Goal: Information Seeking & Learning: Learn about a topic

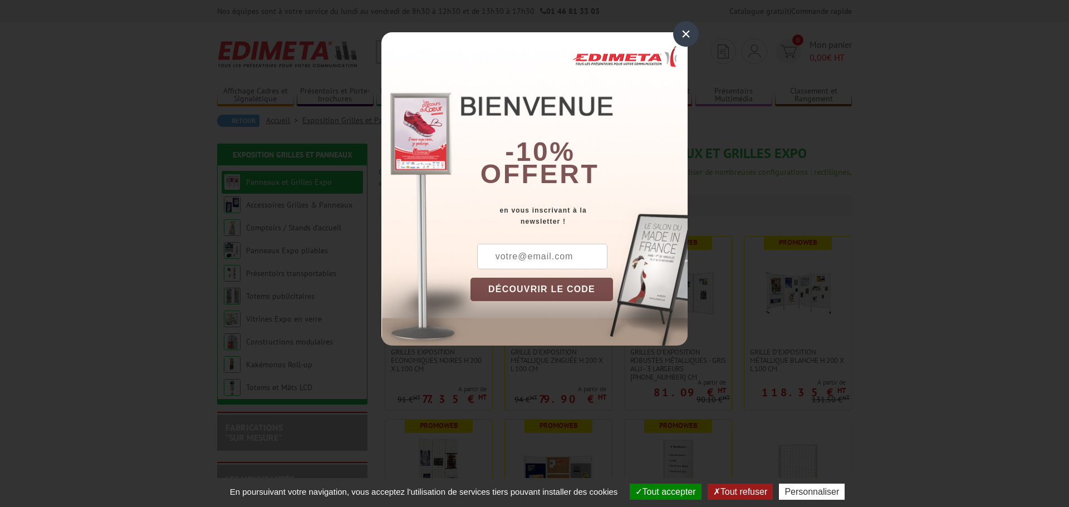
click at [685, 32] on div "×" at bounding box center [686, 34] width 26 height 26
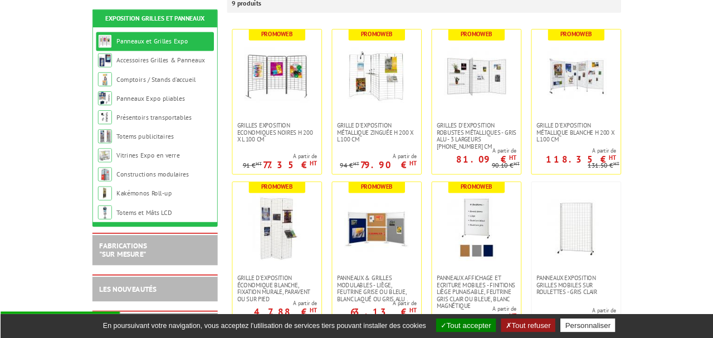
scroll to position [201, 0]
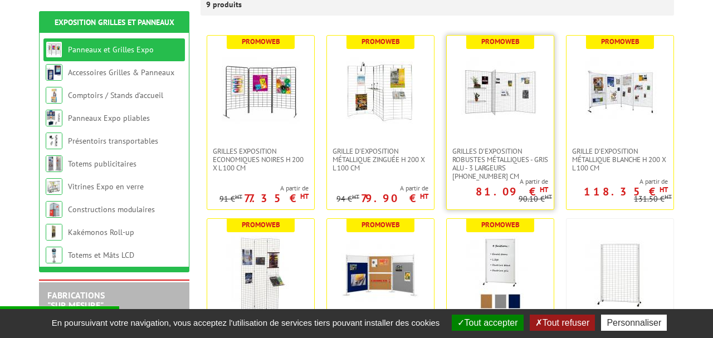
drag, startPoint x: 18, startPoint y: 177, endPoint x: 478, endPoint y: 69, distance: 472.9
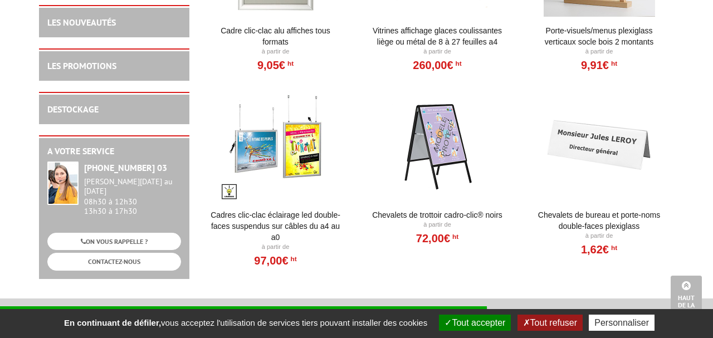
scroll to position [818, 0]
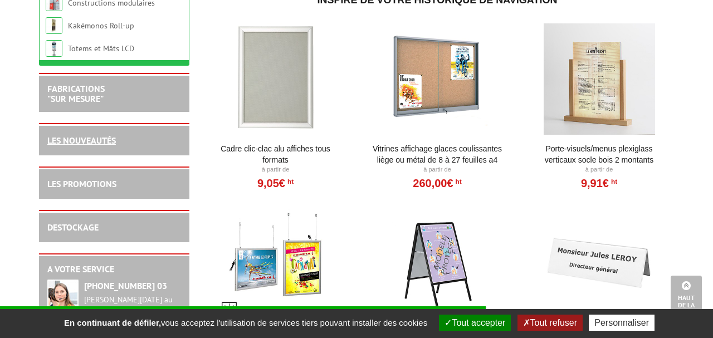
click at [109, 146] on link "LES NOUVEAUTÉS" at bounding box center [81, 140] width 68 height 11
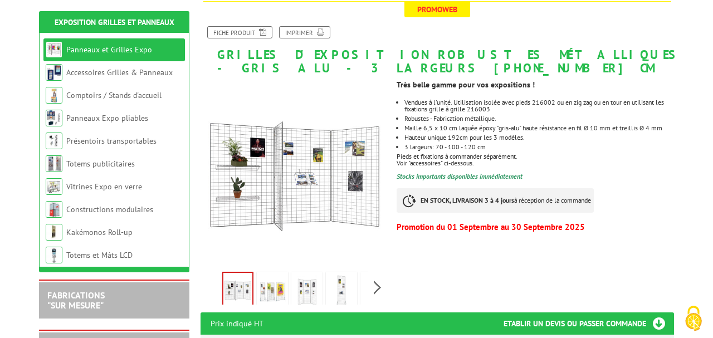
scroll to position [150, 0]
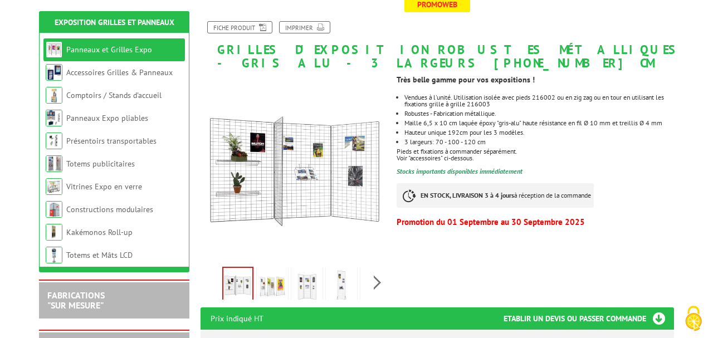
click at [278, 288] on img at bounding box center [272, 286] width 27 height 35
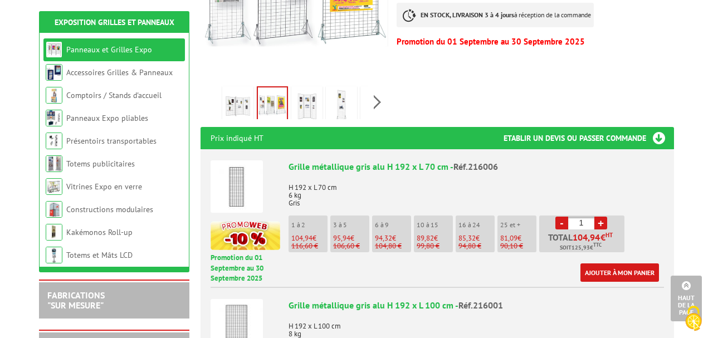
scroll to position [334, 0]
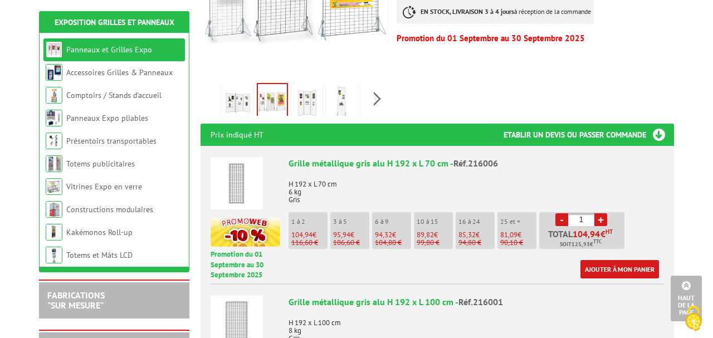
click at [599, 217] on link "+" at bounding box center [600, 219] width 13 height 13
type input "2"
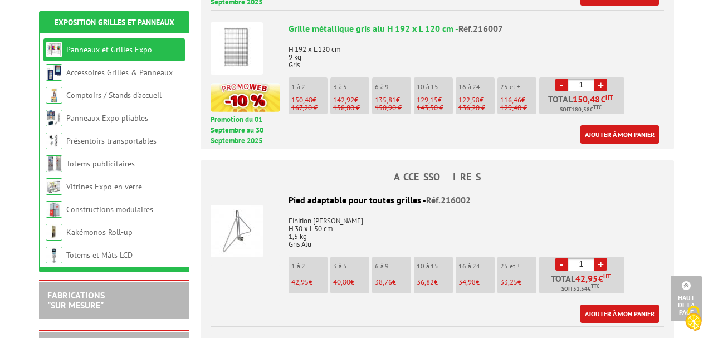
scroll to position [763, 0]
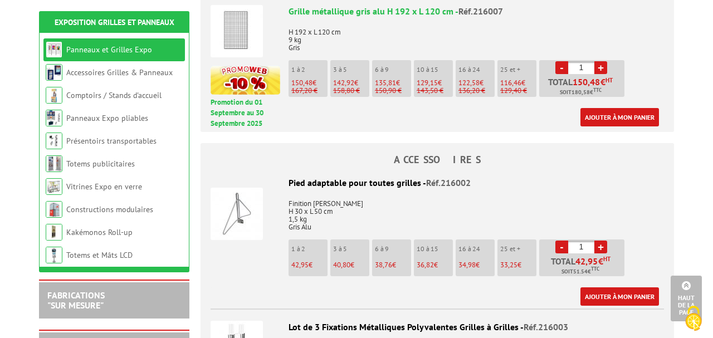
click at [603, 246] on link "+" at bounding box center [600, 247] width 13 height 13
type input "2"
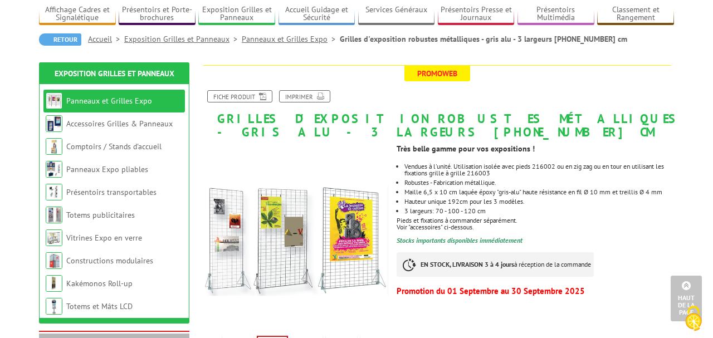
scroll to position [0, 0]
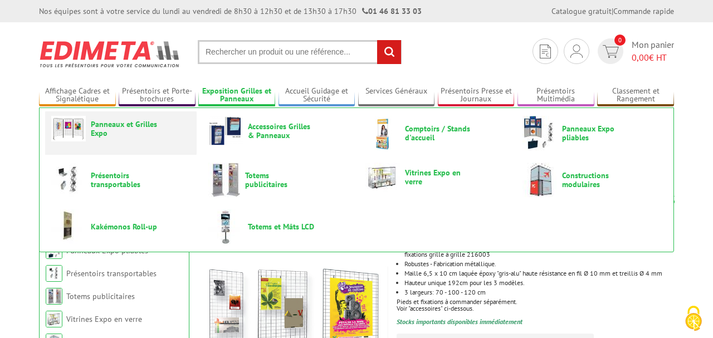
click at [133, 122] on span "Panneaux et Grilles Expo" at bounding box center [124, 129] width 67 height 18
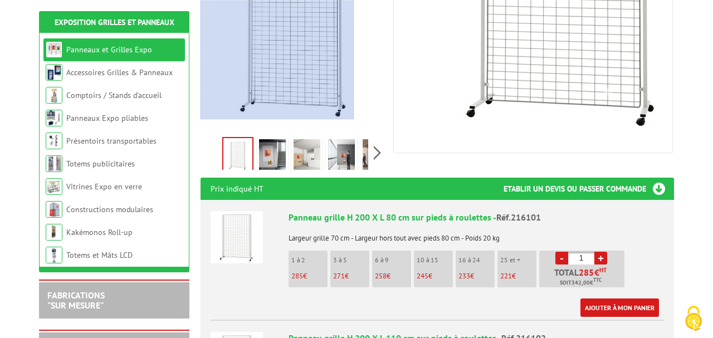
scroll to position [285, 0]
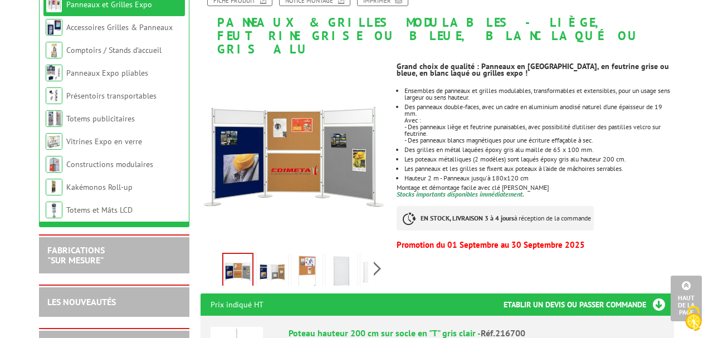
scroll to position [55, 0]
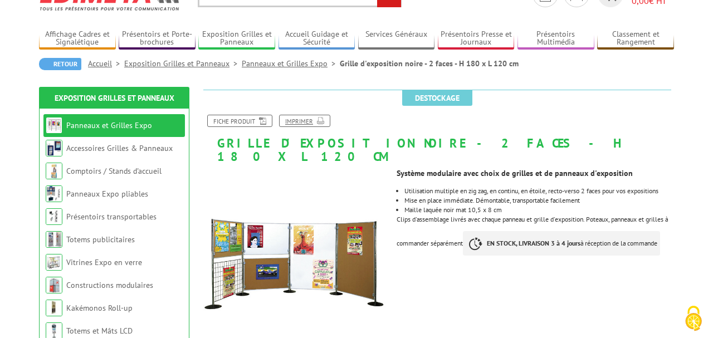
scroll to position [60, 0]
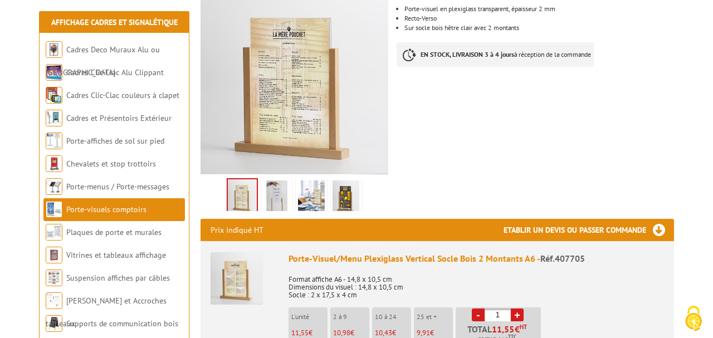
scroll to position [219, 0]
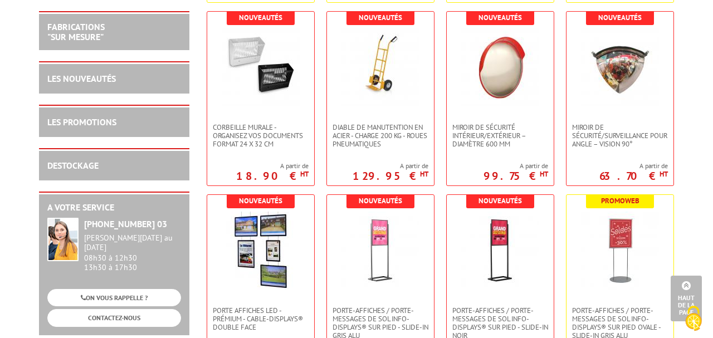
scroll to position [746, 0]
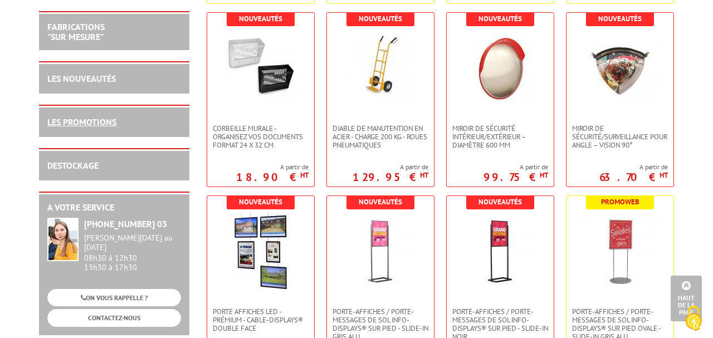
click at [103, 122] on link "LES PROMOTIONS" at bounding box center [81, 121] width 69 height 11
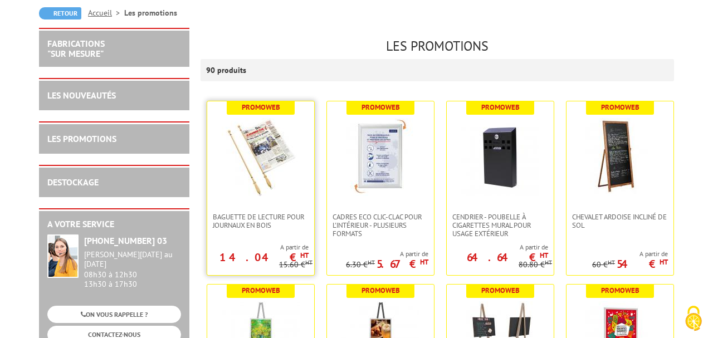
scroll to position [242, 0]
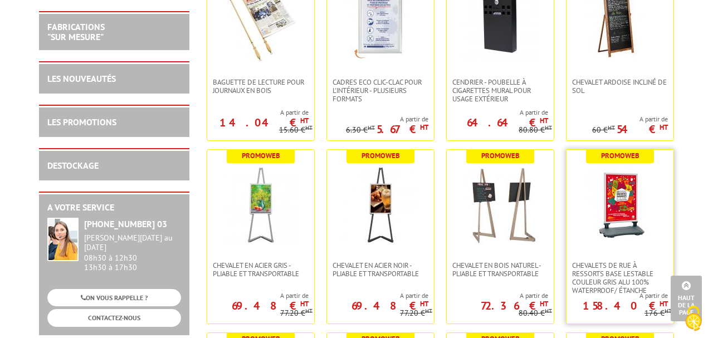
drag, startPoint x: 622, startPoint y: 188, endPoint x: 610, endPoint y: 217, distance: 32.2
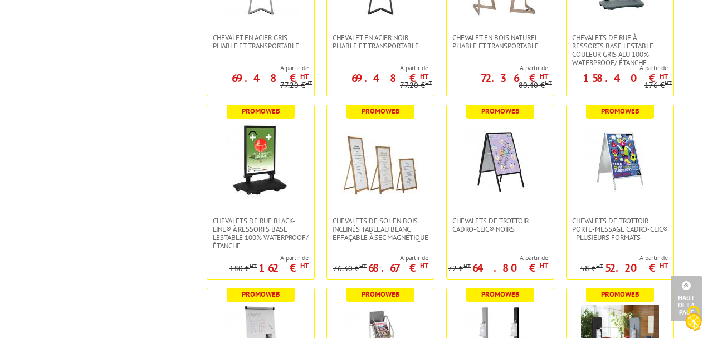
scroll to position [0, 0]
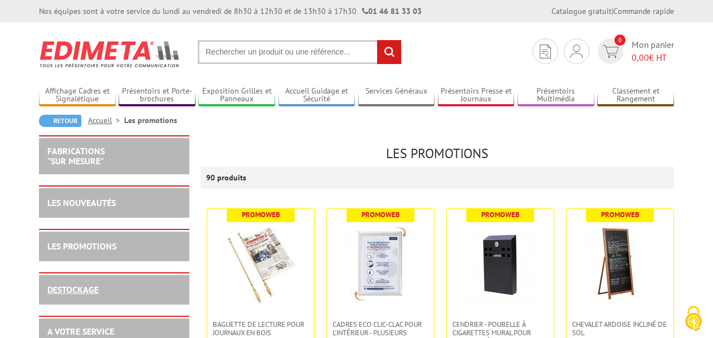
click at [82, 288] on link "DESTOCKAGE" at bounding box center [72, 289] width 51 height 11
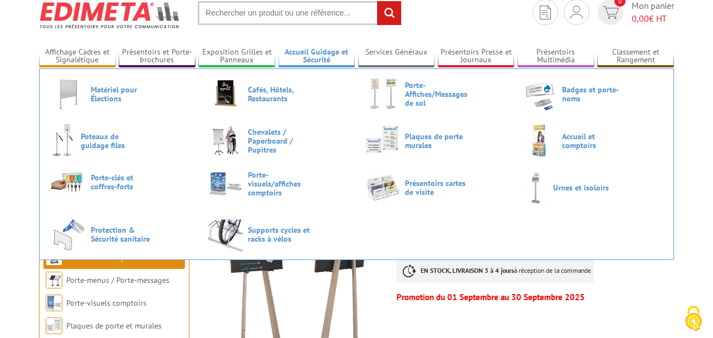
scroll to position [100, 0]
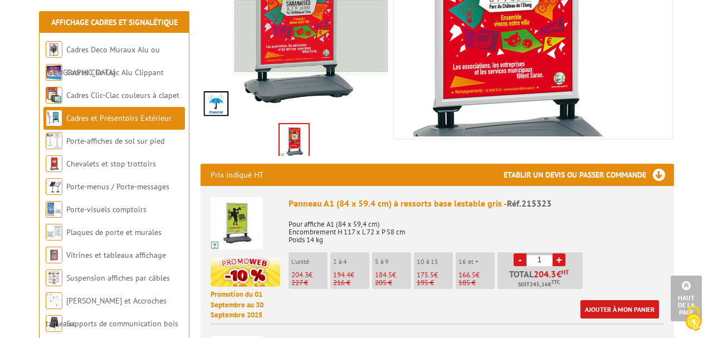
scroll to position [307, 0]
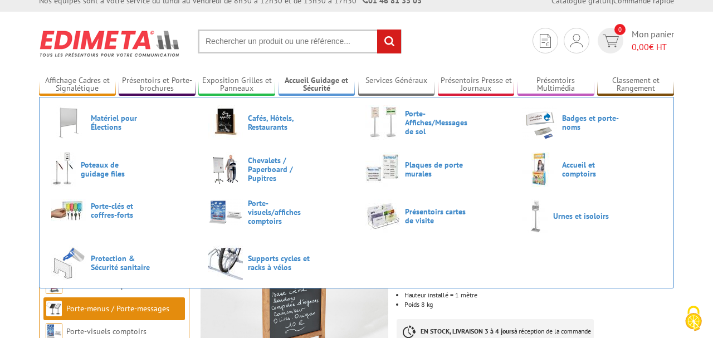
scroll to position [11, 0]
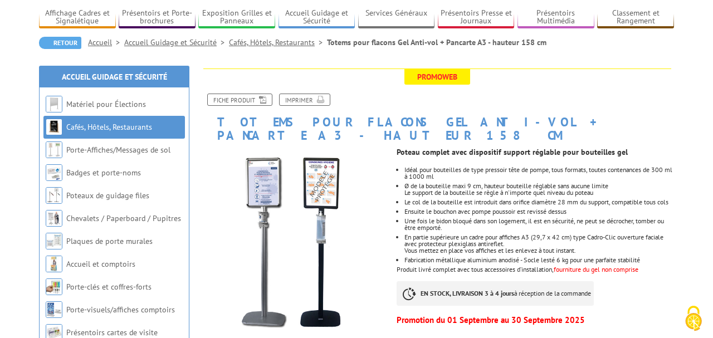
scroll to position [86, 0]
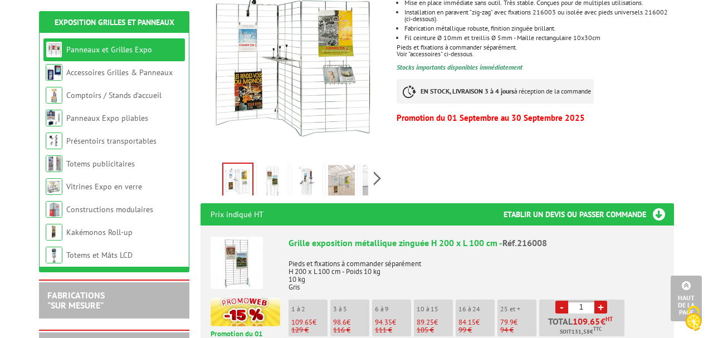
scroll to position [239, 0]
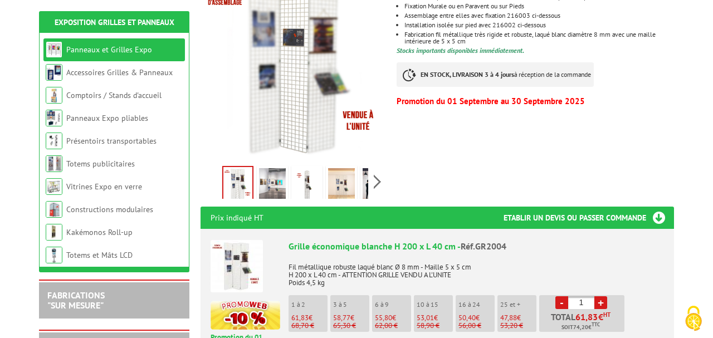
scroll to position [253, 0]
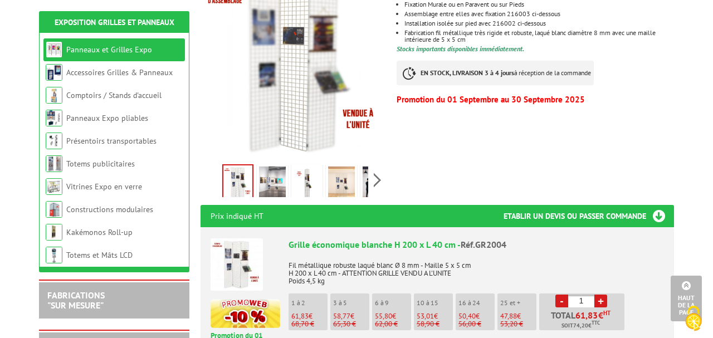
click at [378, 180] on div "Previous Next" at bounding box center [294, 179] width 188 height 39
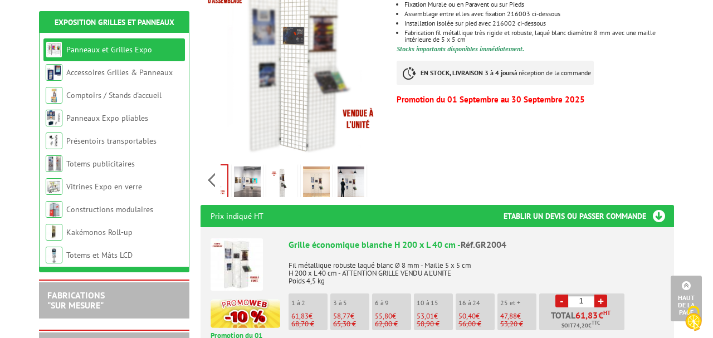
click at [244, 184] on img at bounding box center [247, 183] width 27 height 35
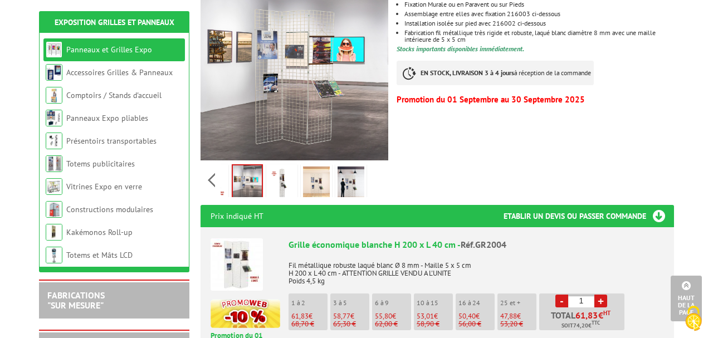
click at [279, 182] on img at bounding box center [281, 183] width 27 height 35
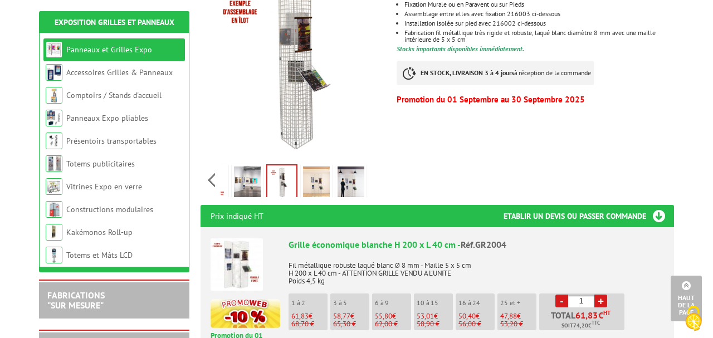
click at [311, 176] on img at bounding box center [316, 183] width 27 height 35
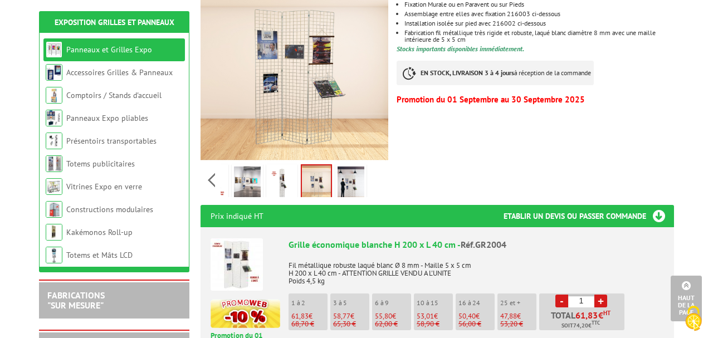
click at [352, 180] on img at bounding box center [350, 183] width 27 height 35
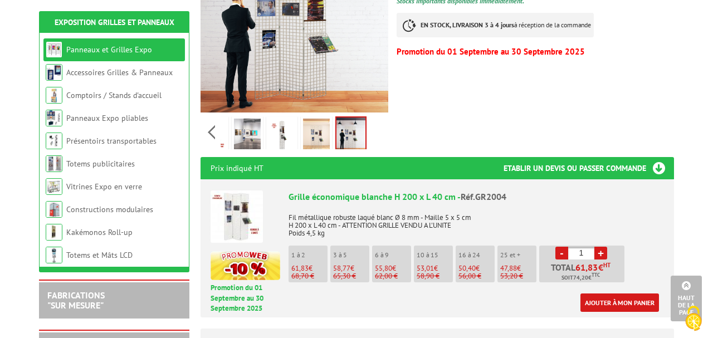
scroll to position [285, 0]
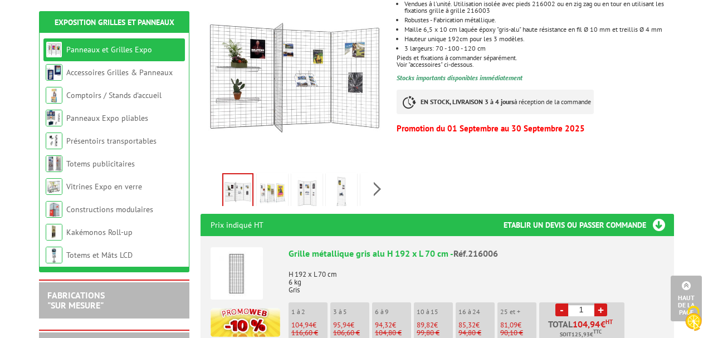
scroll to position [240, 0]
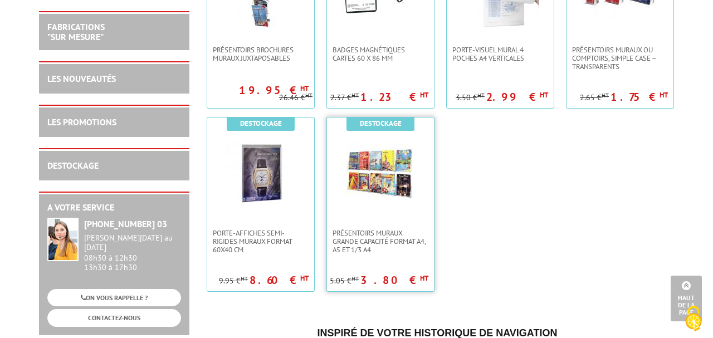
scroll to position [1919, 0]
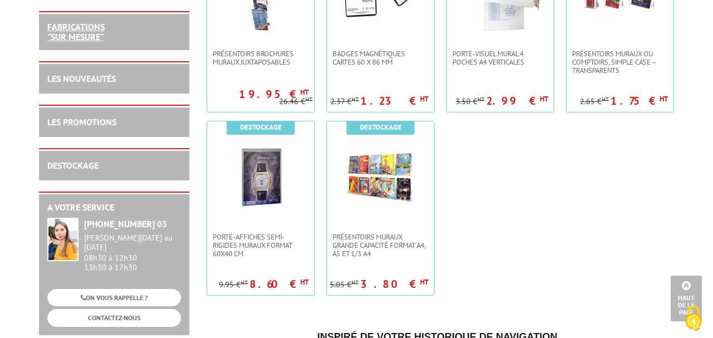
click at [58, 26] on link "FABRICATIONS "Sur Mesure"" at bounding box center [75, 31] width 57 height 21
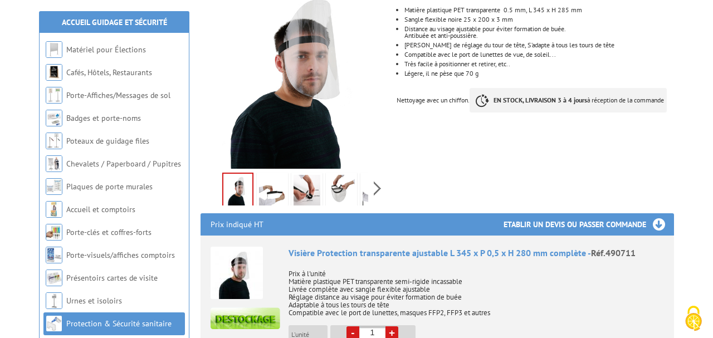
scroll to position [247, 0]
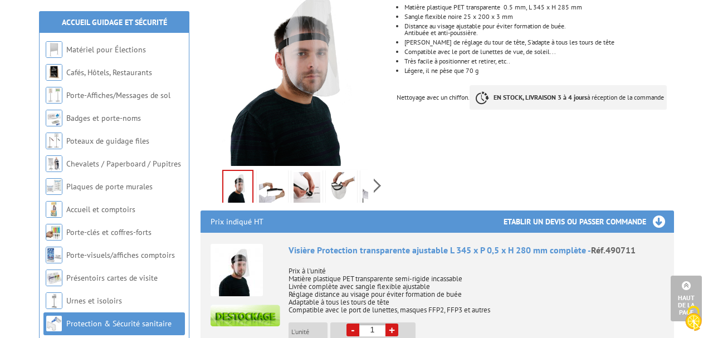
click at [283, 172] on img at bounding box center [272, 189] width 27 height 35
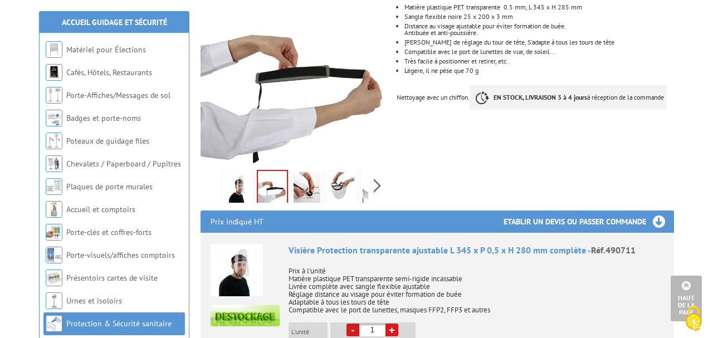
click at [308, 176] on img at bounding box center [306, 189] width 27 height 35
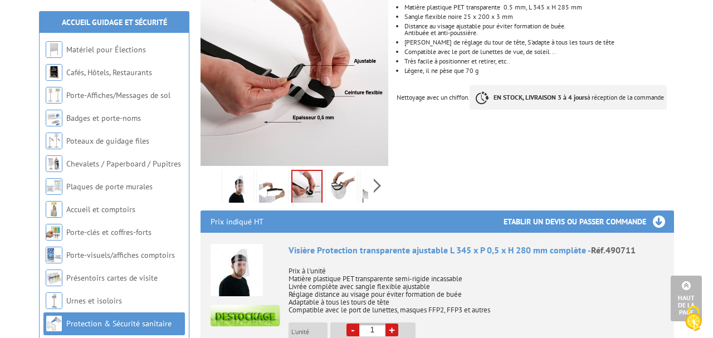
click at [336, 180] on img at bounding box center [341, 189] width 27 height 35
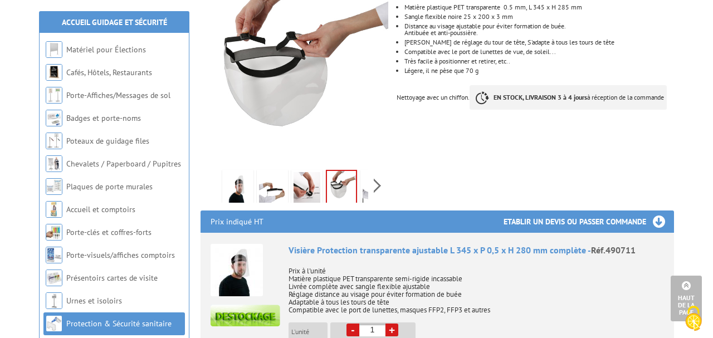
click at [377, 171] on div "Previous Next" at bounding box center [294, 185] width 188 height 39
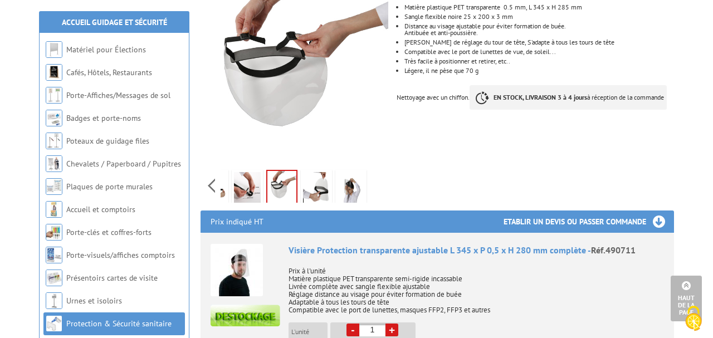
click at [323, 176] on img at bounding box center [316, 189] width 27 height 35
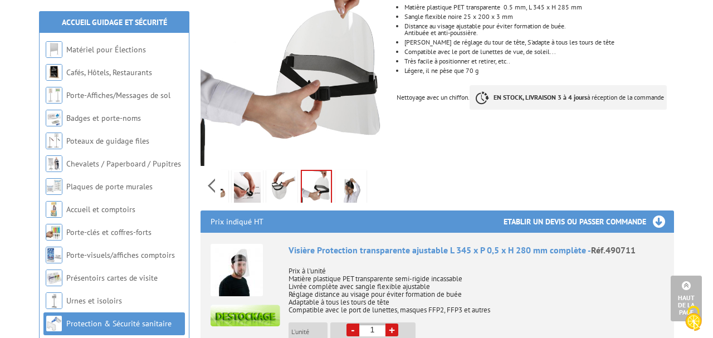
click at [350, 172] on img at bounding box center [350, 189] width 27 height 35
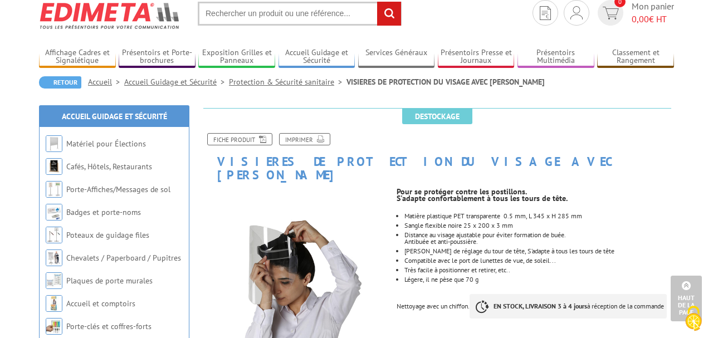
scroll to position [0, 0]
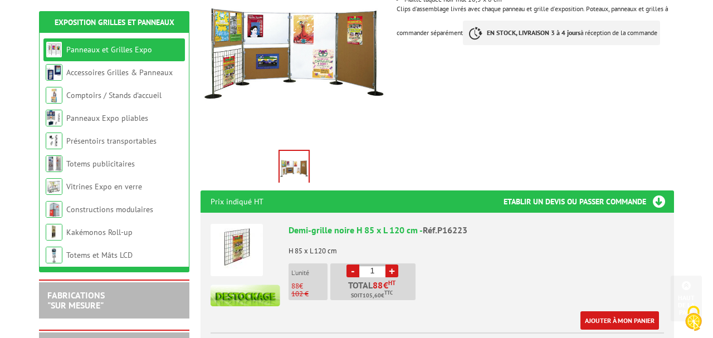
scroll to position [296, 0]
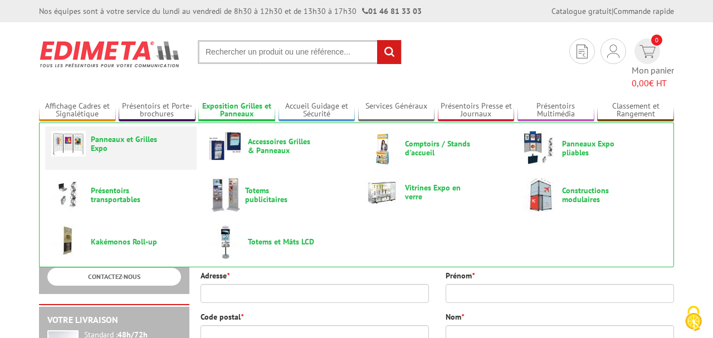
click at [104, 135] on span "Panneaux et Grilles Expo" at bounding box center [124, 144] width 67 height 18
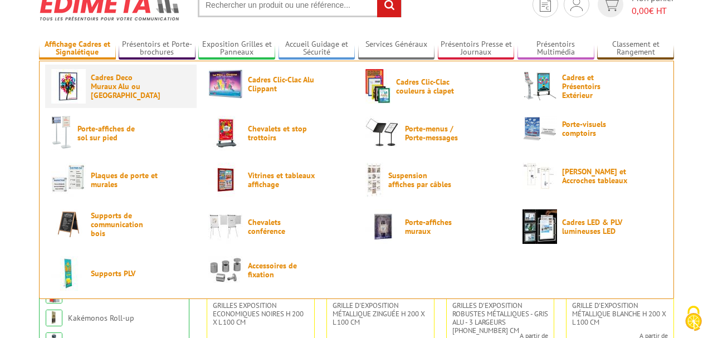
scroll to position [52, 0]
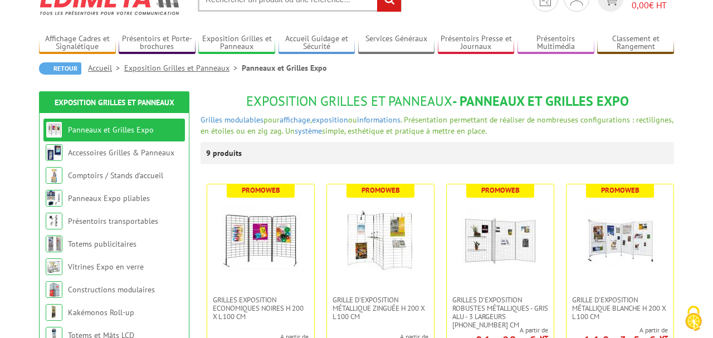
click at [97, 66] on link "Accueil" at bounding box center [106, 68] width 36 height 10
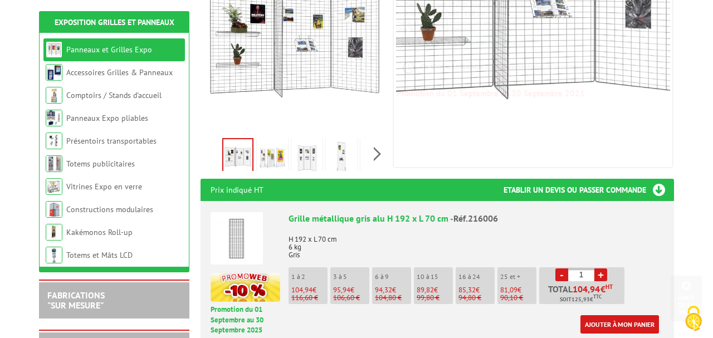
scroll to position [287, 0]
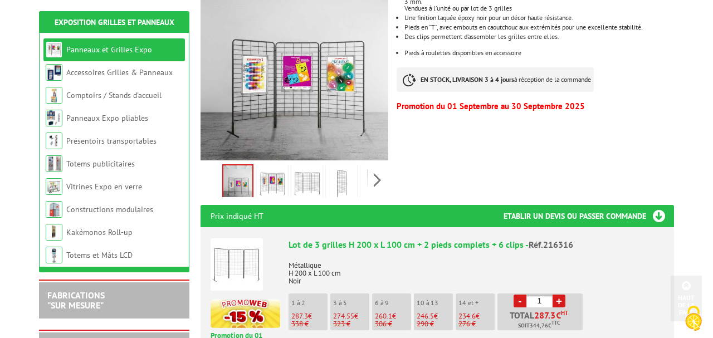
scroll to position [282, 0]
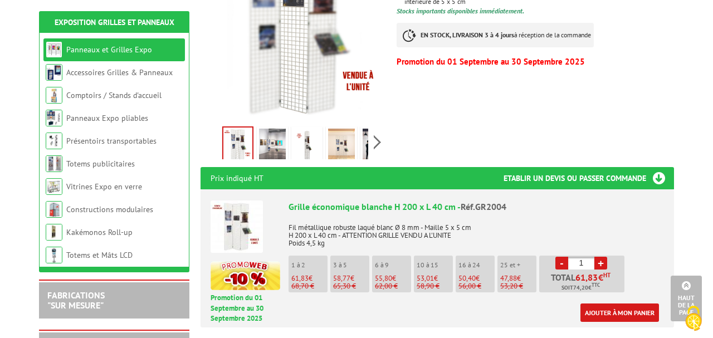
scroll to position [293, 0]
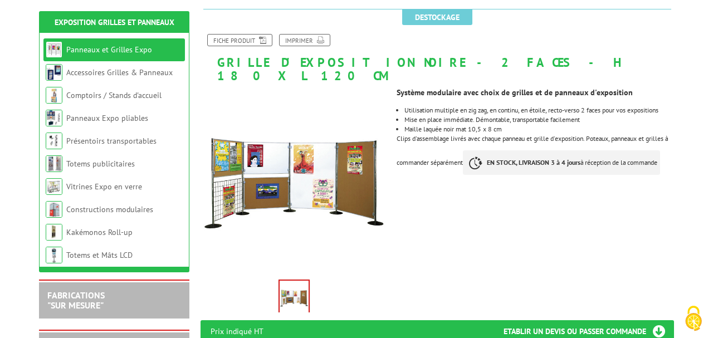
scroll to position [140, 0]
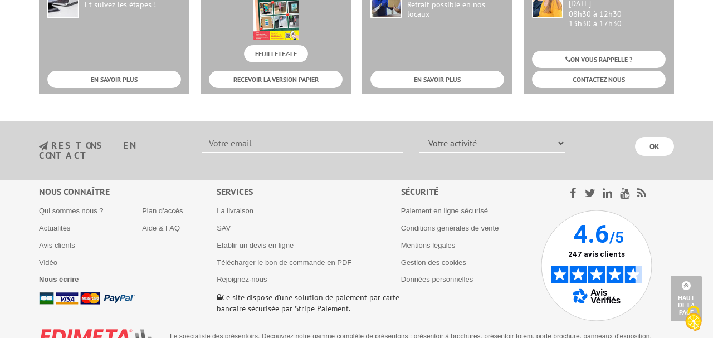
scroll to position [1522, 0]
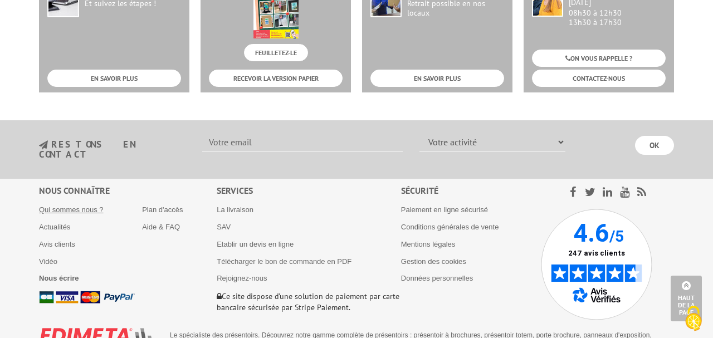
click at [70, 205] on link "Qui sommes nous ?" at bounding box center [71, 209] width 65 height 8
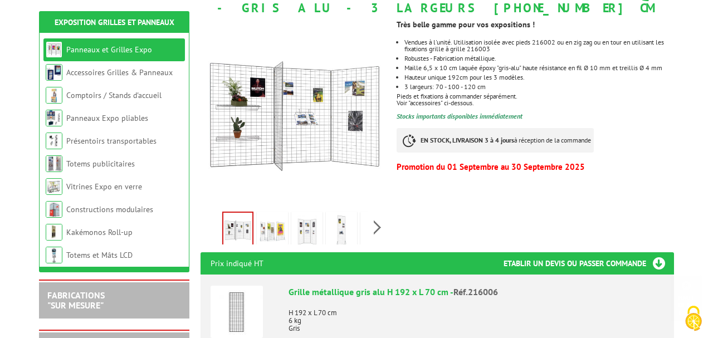
scroll to position [279, 0]
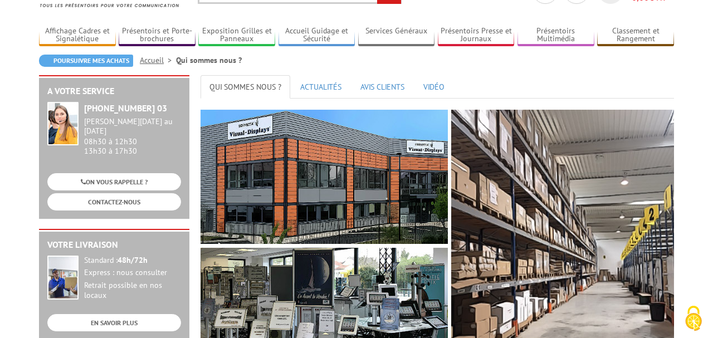
scroll to position [76, 0]
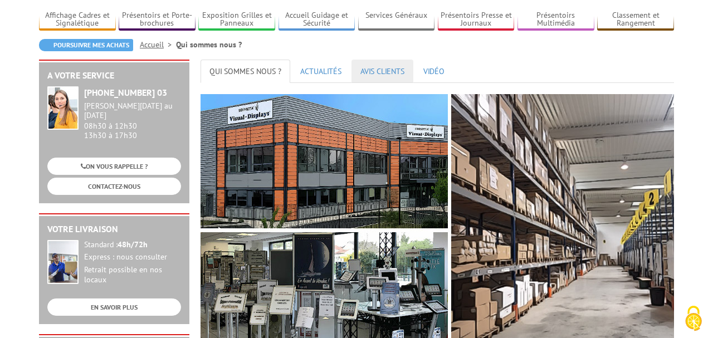
click at [376, 72] on link "AVIS CLIENTS" at bounding box center [382, 71] width 62 height 23
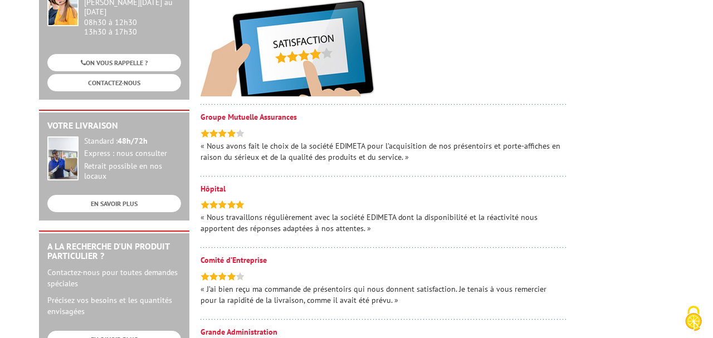
scroll to position [184, 0]
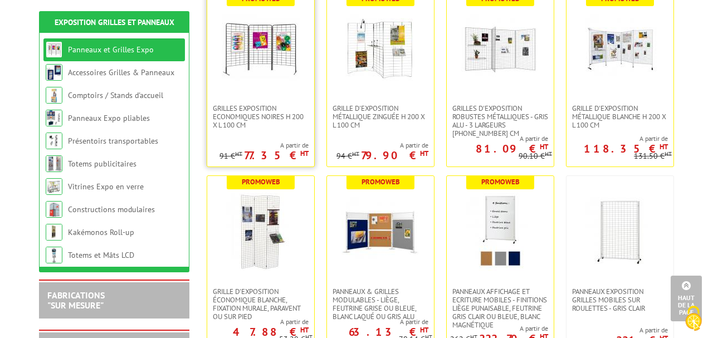
scroll to position [228, 0]
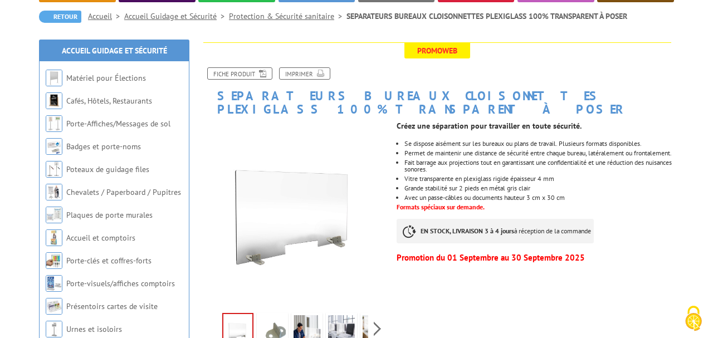
scroll to position [147, 0]
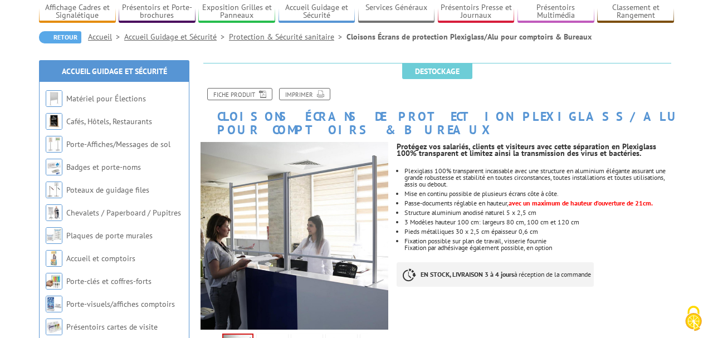
scroll to position [88, 0]
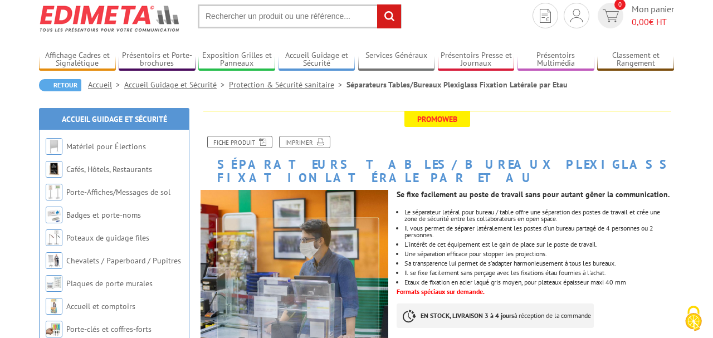
scroll to position [47, 0]
